Goal: Navigation & Orientation: Find specific page/section

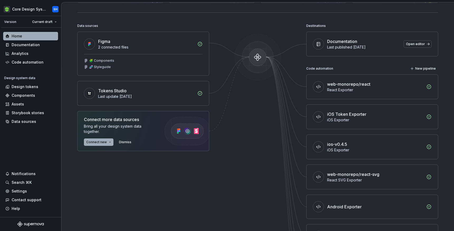
scroll to position [45, 0]
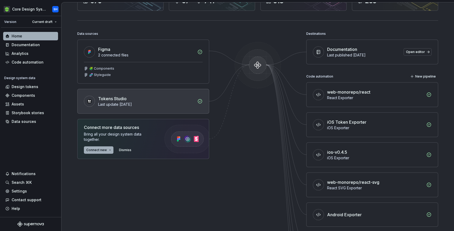
click at [113, 99] on div "Tokens Studio" at bounding box center [112, 99] width 29 height 6
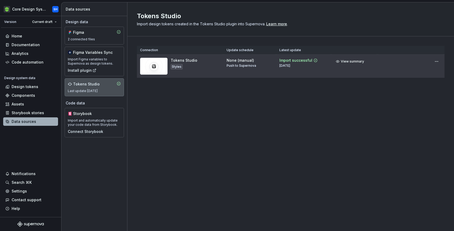
click at [156, 65] on img at bounding box center [153, 66] width 27 height 17
click at [435, 62] on html "Core Design System SH Version Current draft Home Documentation Analytics Code a…" at bounding box center [227, 115] width 454 height 231
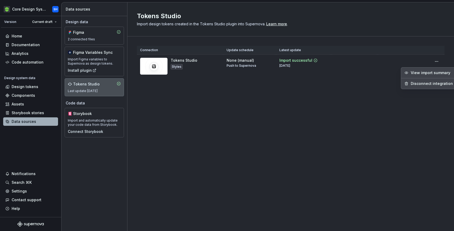
click at [85, 39] on html "Core Design System SH Version Current draft Home Documentation Analytics Code a…" at bounding box center [227, 115] width 454 height 231
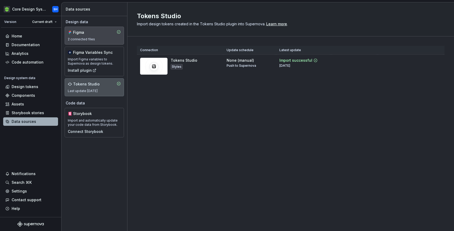
click at [84, 32] on div "Figma" at bounding box center [85, 32] width 25 height 5
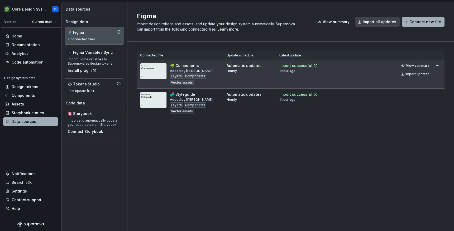
click at [188, 66] on div "🧩 Components" at bounding box center [184, 65] width 29 height 5
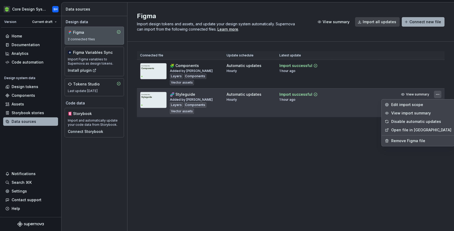
click at [439, 94] on html "Core Design System SH Version Current draft Home Documentation Analytics Code a…" at bounding box center [227, 115] width 454 height 231
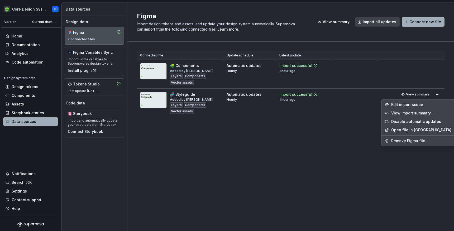
click at [416, 130] on link "Open file in [GEOGRAPHIC_DATA]" at bounding box center [422, 130] width 60 height 5
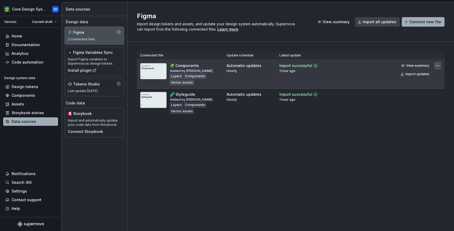
click at [438, 65] on html "Core Design System SH Version Current draft Home Documentation Analytics Code a…" at bounding box center [227, 115] width 454 height 231
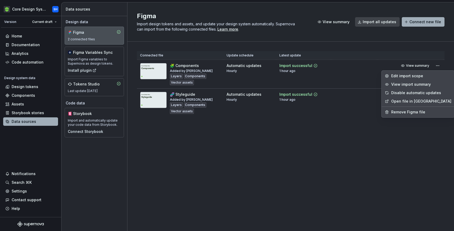
click at [417, 103] on link "Open file in [GEOGRAPHIC_DATA]" at bounding box center [422, 101] width 60 height 5
